Goal: Task Accomplishment & Management: Use online tool/utility

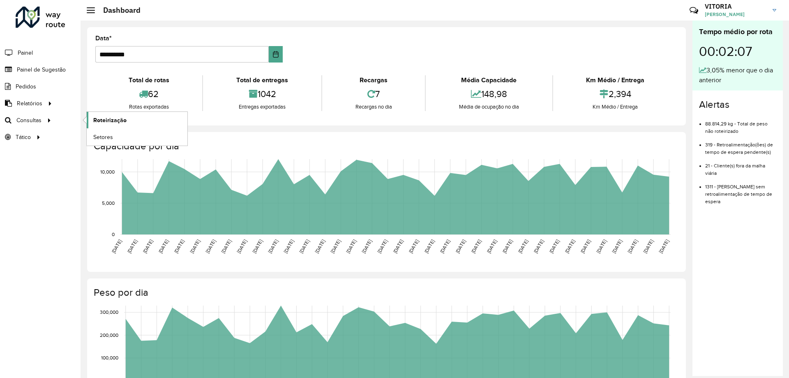
click at [130, 121] on link "Roteirização" at bounding box center [137, 120] width 101 height 16
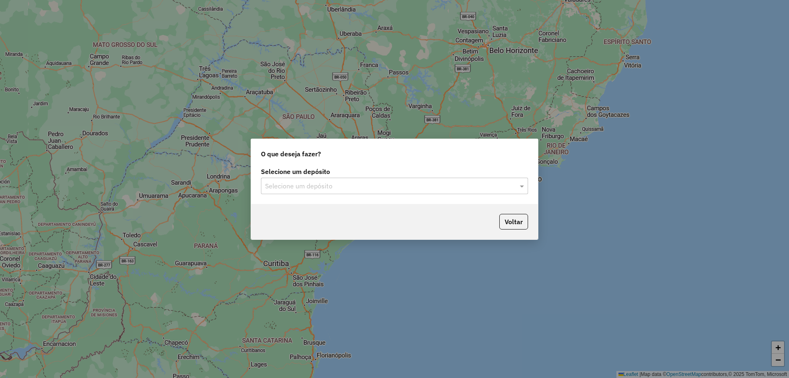
click at [280, 193] on div "Selecione um depósito" at bounding box center [394, 186] width 267 height 16
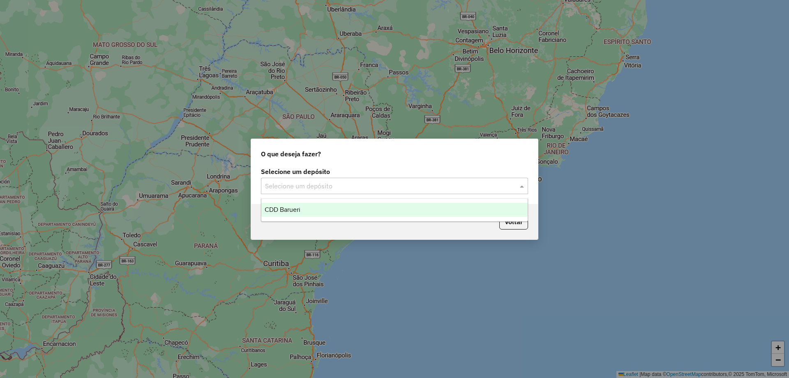
click at [290, 209] on span "CDD Barueri" at bounding box center [283, 209] width 36 height 7
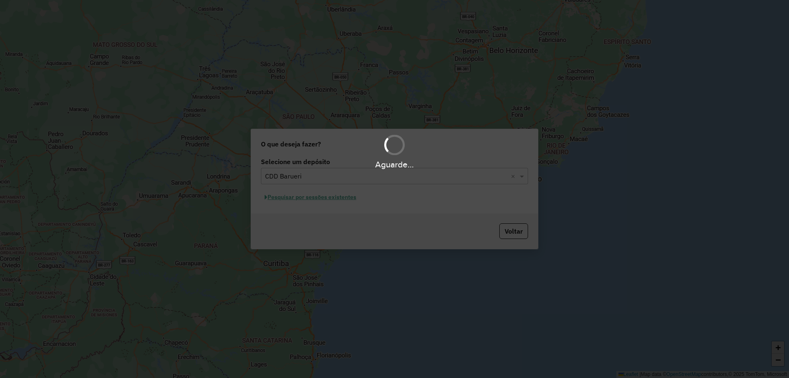
click at [328, 198] on div "Aguarde..." at bounding box center [394, 189] width 789 height 378
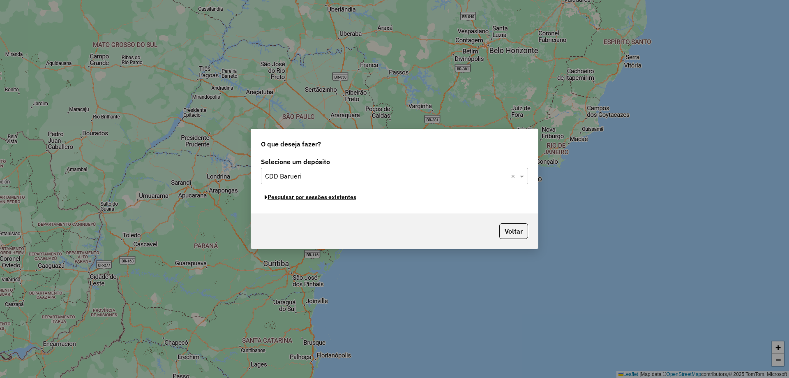
click at [338, 198] on button "Pesquisar por sessões existentes" at bounding box center [310, 197] width 99 height 13
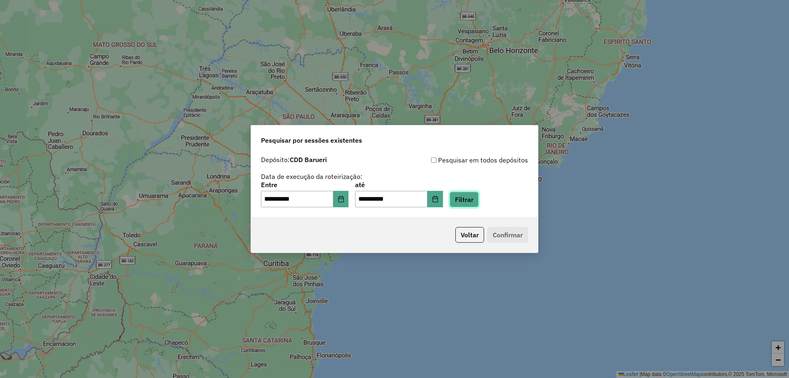
click at [471, 197] on button "Filtrar" at bounding box center [464, 199] width 29 height 16
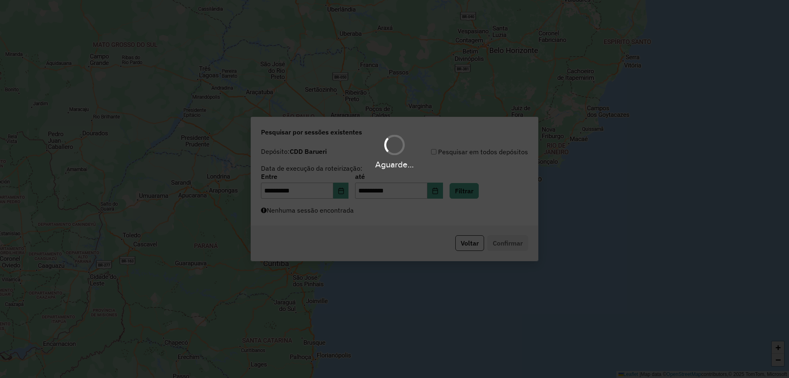
click at [343, 217] on div "Aguarde..." at bounding box center [394, 189] width 789 height 378
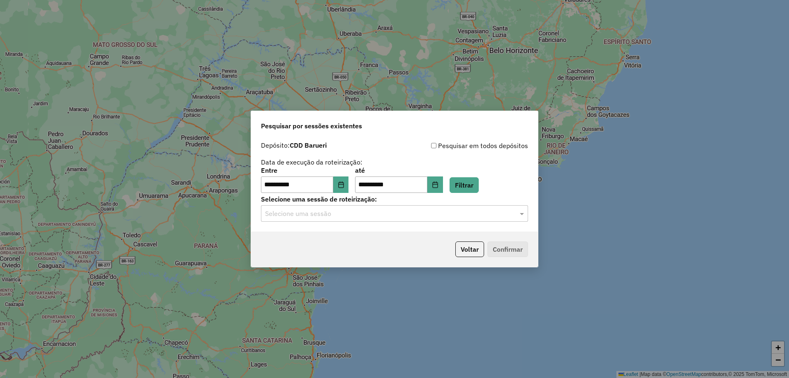
click at [343, 217] on input "text" at bounding box center [386, 214] width 242 height 10
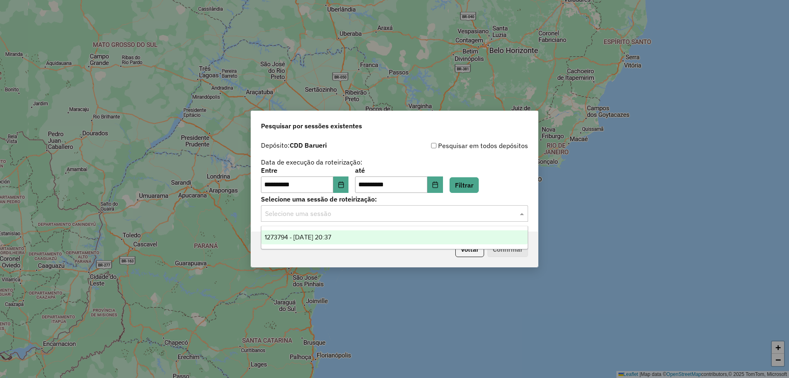
click at [331, 236] on span "1273794 - 11/09/2025 20:37" at bounding box center [298, 236] width 67 height 7
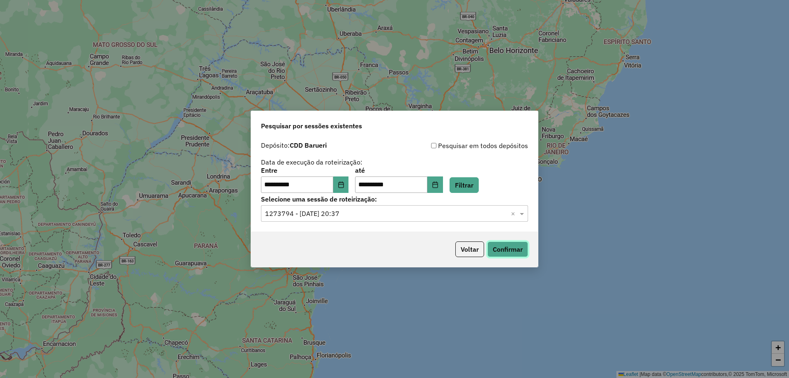
click at [498, 249] on button "Confirmar" at bounding box center [507, 249] width 41 height 16
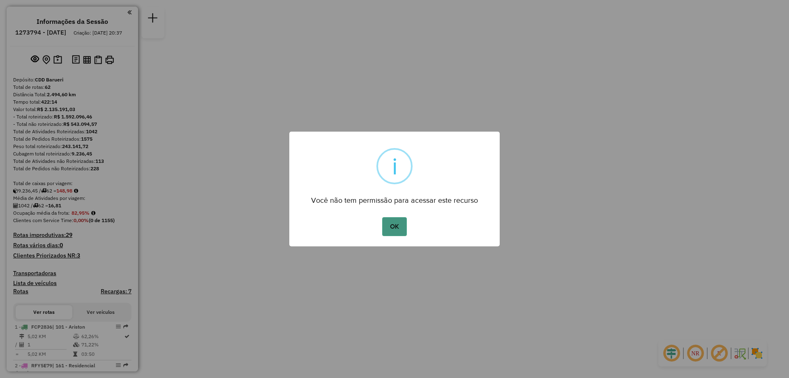
click at [392, 224] on button "OK" at bounding box center [394, 226] width 24 height 19
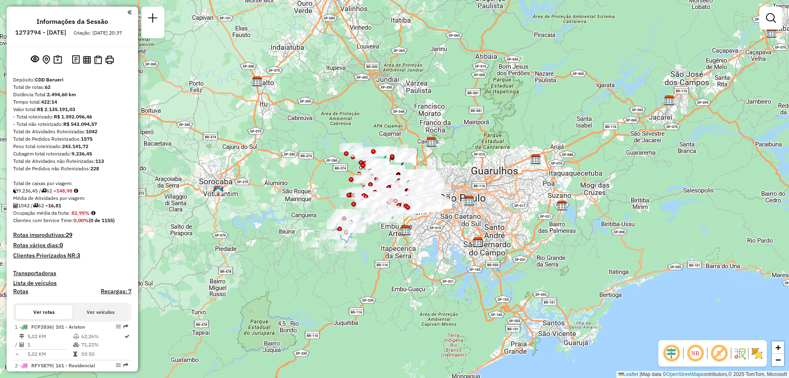
click at [698, 358] on em at bounding box center [695, 353] width 20 height 20
click at [759, 351] on img at bounding box center [756, 352] width 13 height 13
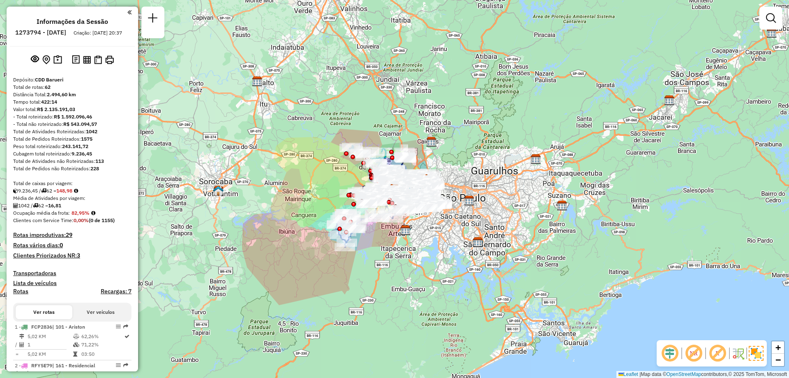
scroll to position [322, 0]
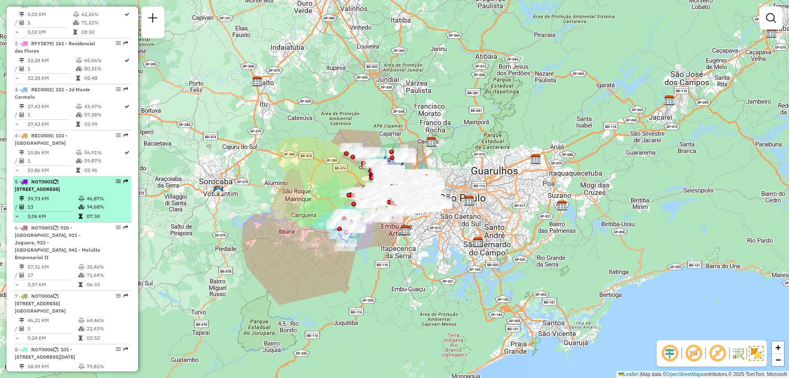
select select "**********"
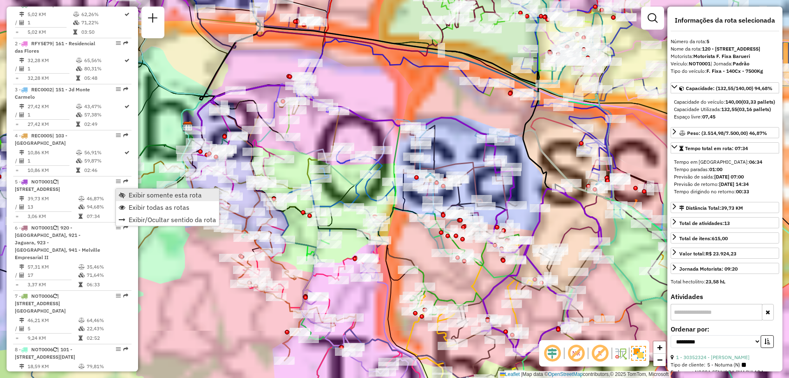
click at [136, 194] on span "Exibir somente esta rota" at bounding box center [165, 194] width 73 height 7
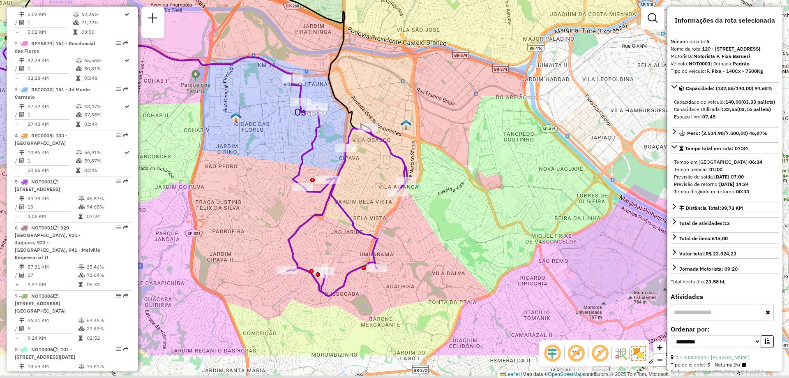
drag, startPoint x: 469, startPoint y: 217, endPoint x: 275, endPoint y: 157, distance: 203.5
click at [275, 157] on div "Janela de atendimento Grade de atendimento Capacidade Transportadoras Veículos …" at bounding box center [394, 189] width 789 height 378
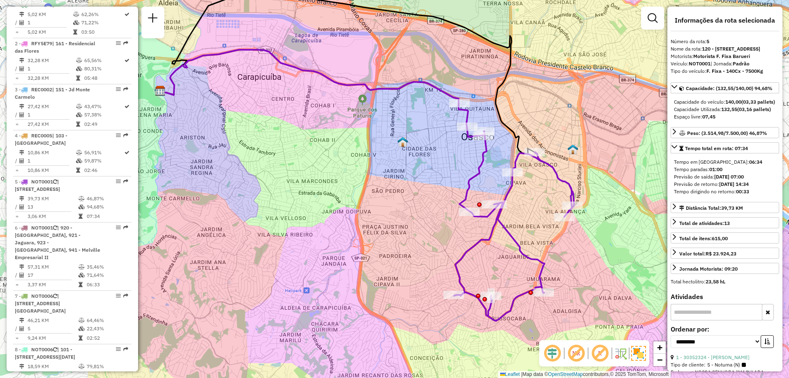
drag, startPoint x: 463, startPoint y: 109, endPoint x: 610, endPoint y: 125, distance: 147.6
click at [610, 125] on div "Janela de atendimento Grade de atendimento Capacidade Transportadoras Veículos …" at bounding box center [394, 189] width 789 height 378
